Goal: Answer question/provide support: Answer question/provide support

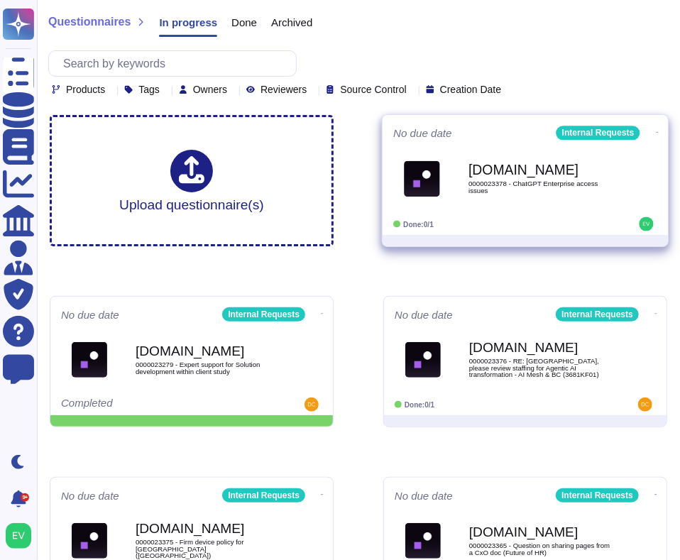
click at [538, 191] on div "[DOMAIN_NAME] 0000023378 - ChatGPT Enterprise access issues" at bounding box center [540, 179] width 143 height 58
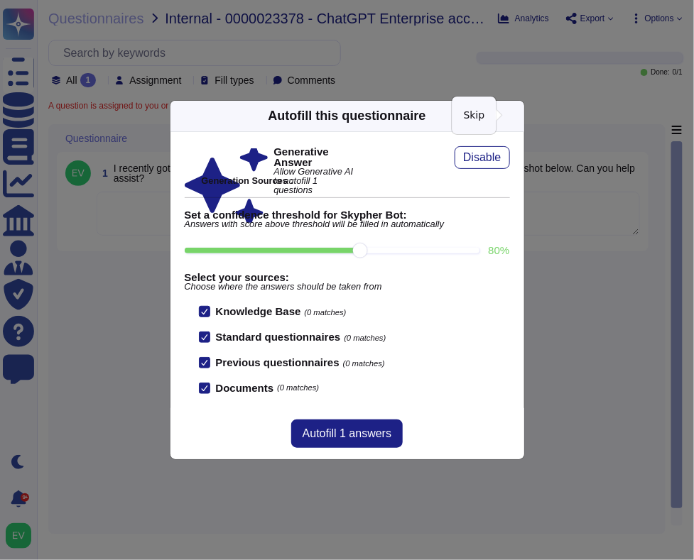
click at [516, 116] on icon at bounding box center [516, 116] width 0 height 0
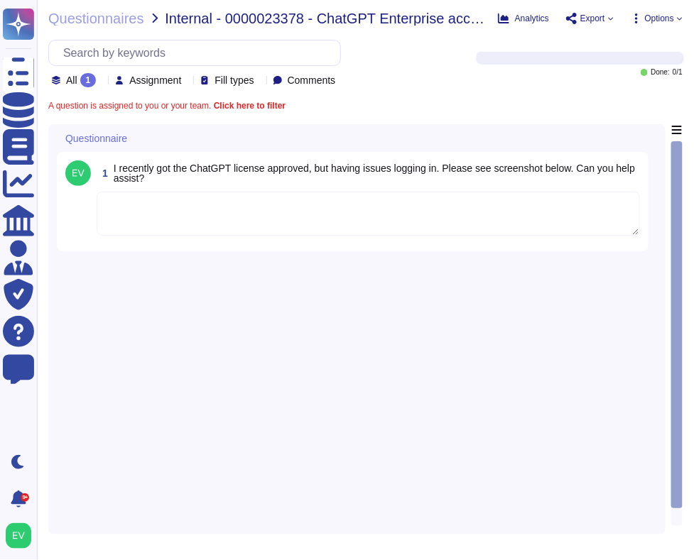
click at [373, 221] on textarea at bounding box center [368, 214] width 543 height 44
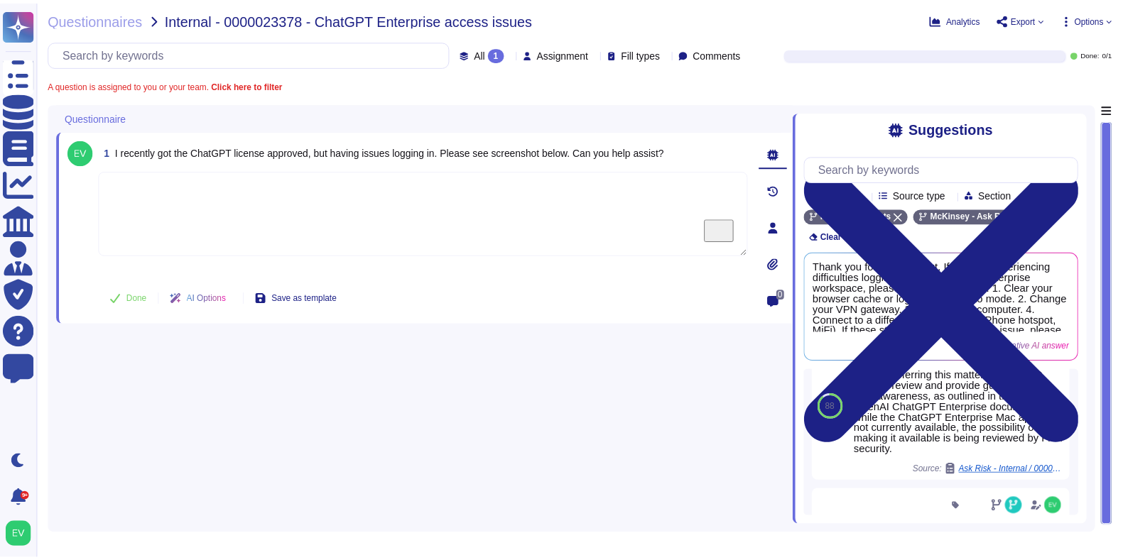
scroll to position [251, 0]
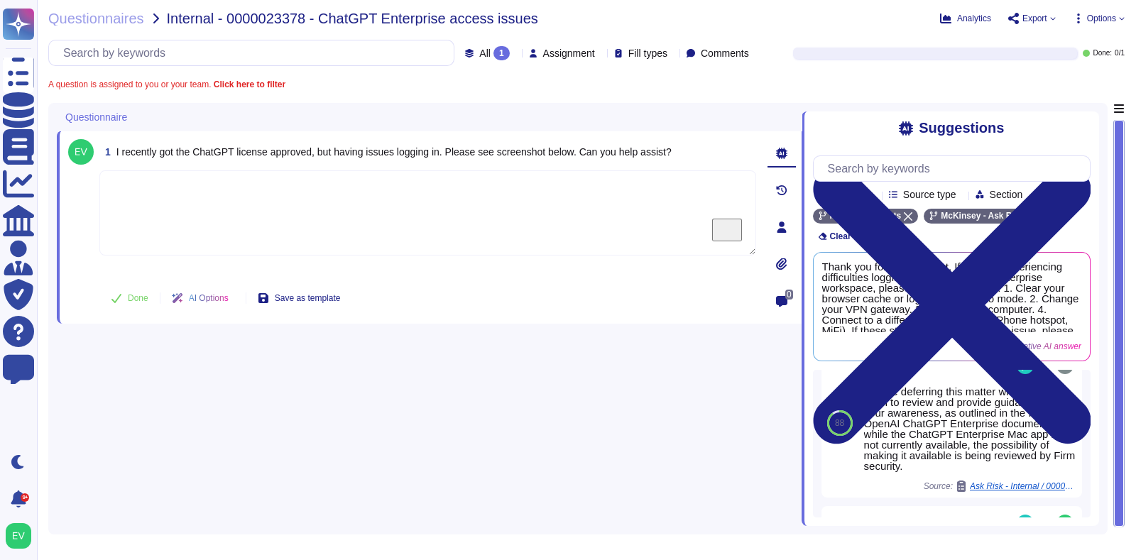
paste textarea "Thank you for contacting the Ask Risk team (via GenAI). For awareness, I am sha…"
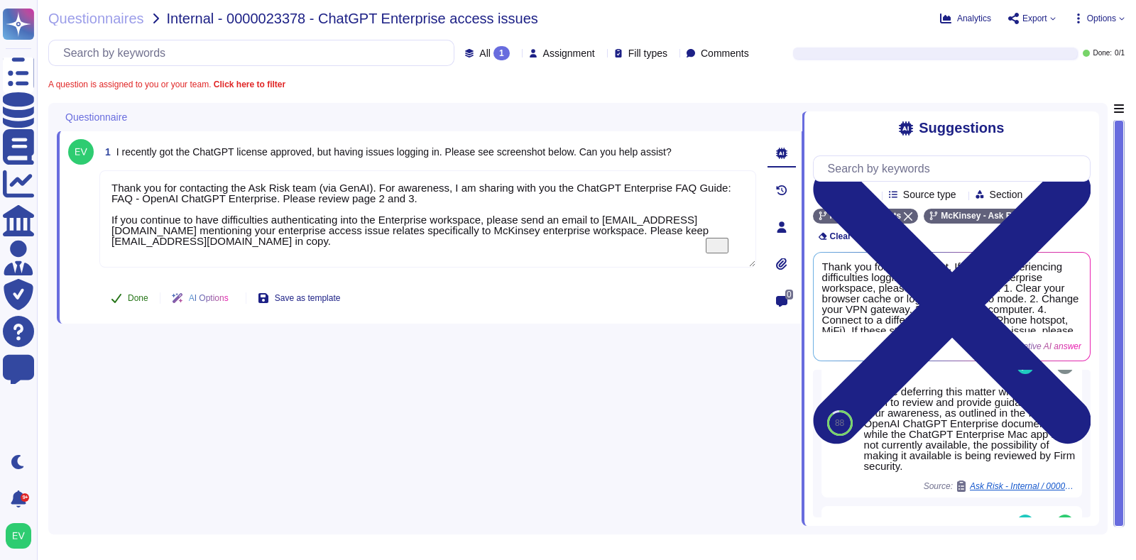
type textarea "Thank you for contacting the Ask Risk team (via GenAI). For awareness, I am sha…"
click at [122, 296] on button "Done" at bounding box center [129, 298] width 60 height 28
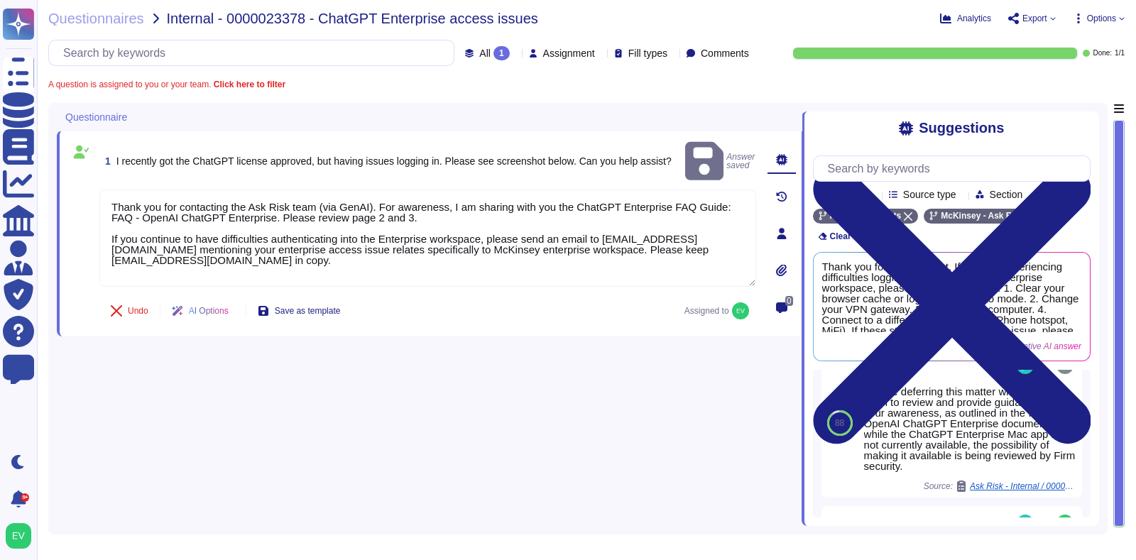
click at [102, 26] on div "Questionnaires Internal - 0000023378 - ChatGPT Enterprise access issues Analyti…" at bounding box center [586, 280] width 1099 height 560
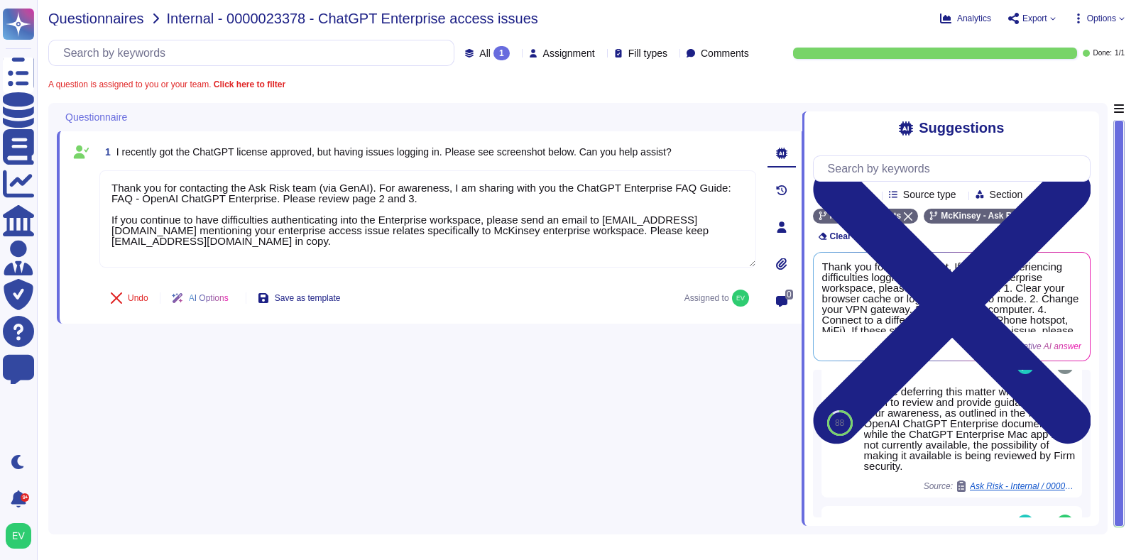
click at [87, 13] on span "Questionnaires" at bounding box center [96, 18] width 96 height 14
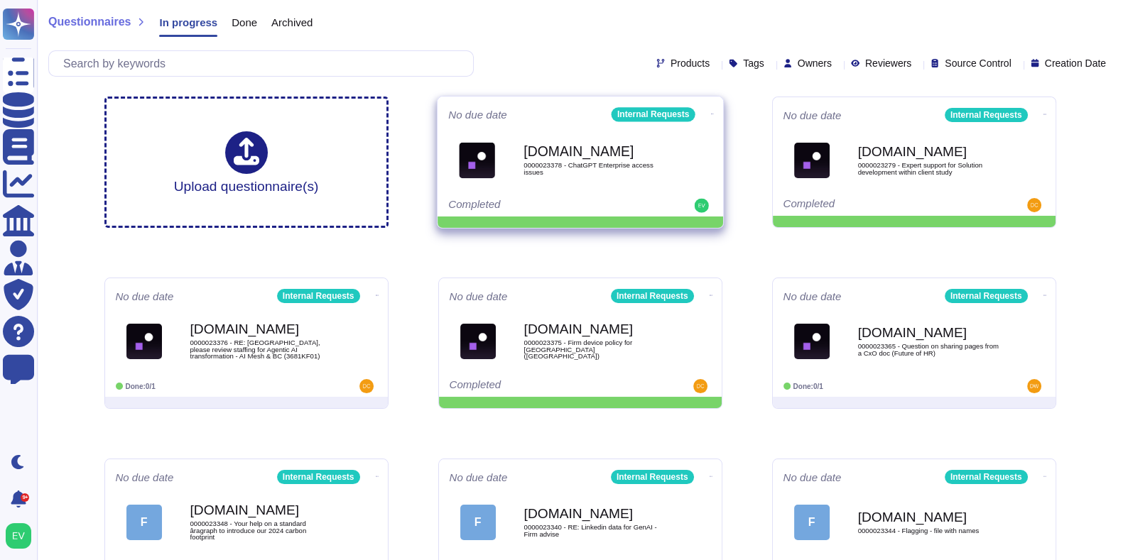
click at [693, 112] on icon at bounding box center [711, 114] width 3 height 4
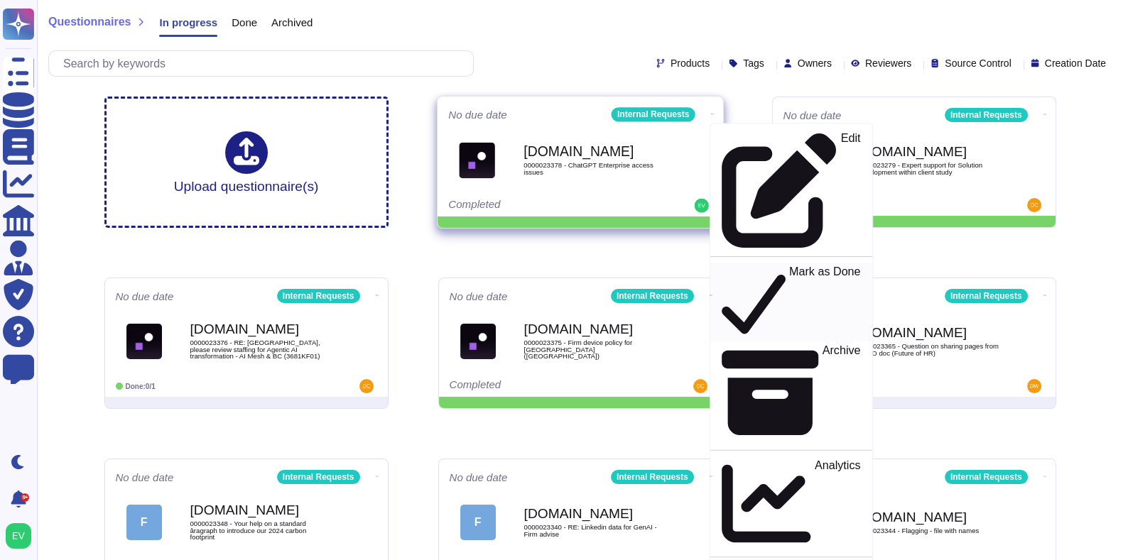
click at [693, 266] on p "Mark as Done" at bounding box center [824, 302] width 72 height 72
